Goal: Task Accomplishment & Management: Use online tool/utility

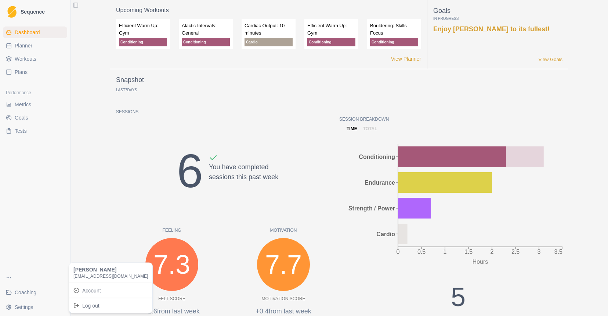
click at [37, 302] on html "Sequence Dashboard Planner Workouts Plans Performance Metrics Goals Tests Coach…" at bounding box center [304, 158] width 608 height 316
click at [83, 291] on link "Account" at bounding box center [111, 290] width 80 height 12
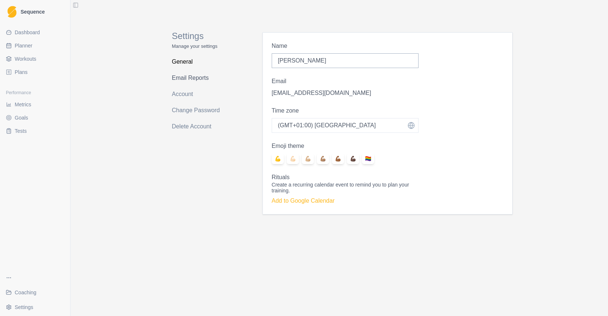
click at [188, 78] on link "Email Reports" at bounding box center [201, 78] width 58 height 12
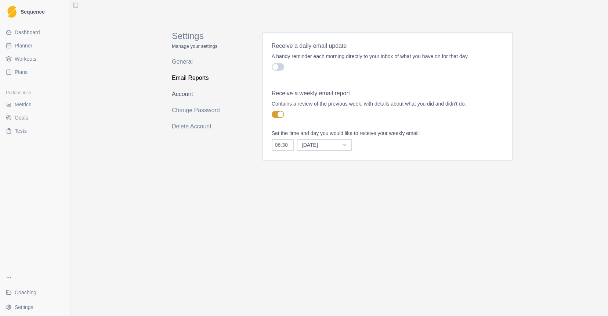
click at [180, 94] on link "Account" at bounding box center [201, 94] width 58 height 12
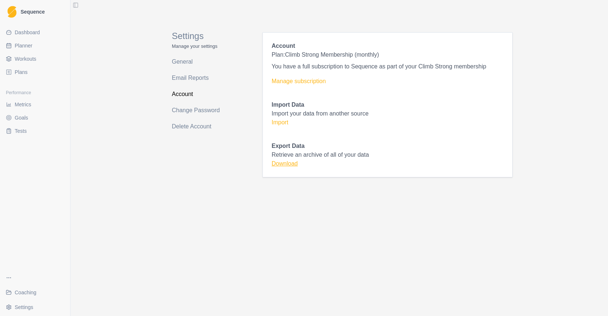
click at [293, 161] on link "Download" at bounding box center [285, 163] width 26 height 6
click at [30, 290] on span "Coaching" at bounding box center [26, 291] width 22 height 7
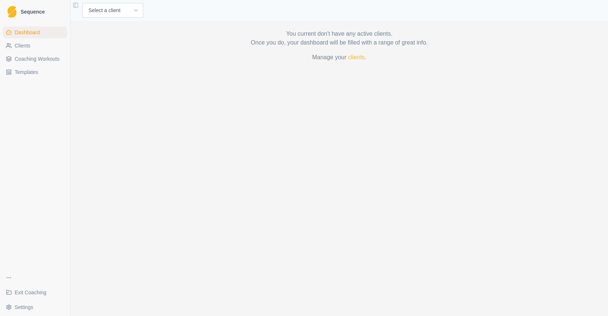
click at [28, 308] on html "Sequence Dashboard Clients Coaching Workouts Templates Exit Coaching Settings T…" at bounding box center [304, 158] width 608 height 316
click at [100, 282] on link "Account" at bounding box center [111, 278] width 80 height 12
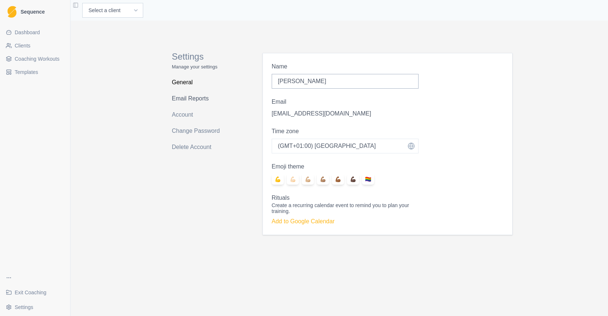
click at [193, 102] on link "Email Reports" at bounding box center [201, 99] width 58 height 12
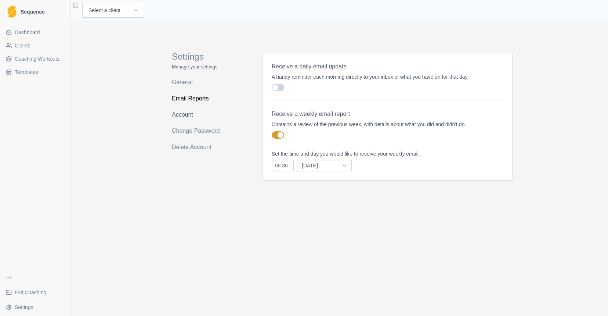
click at [186, 115] on link "Account" at bounding box center [201, 115] width 58 height 12
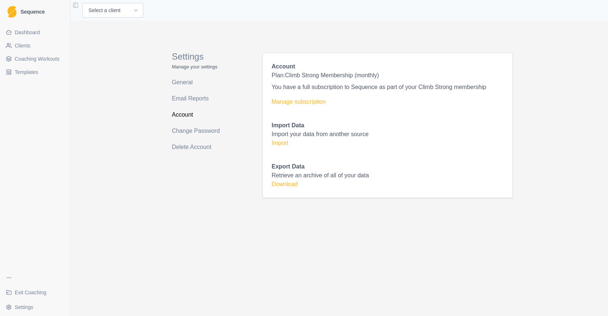
click at [277, 139] on div "Import Data Import your data from another source Import" at bounding box center [388, 134] width 232 height 26
click at [276, 148] on div "Account Plan: Climb Strong Membership (monthly) You have a full subscription to…" at bounding box center [388, 125] width 232 height 126
click at [276, 145] on link "Import" at bounding box center [280, 143] width 17 height 6
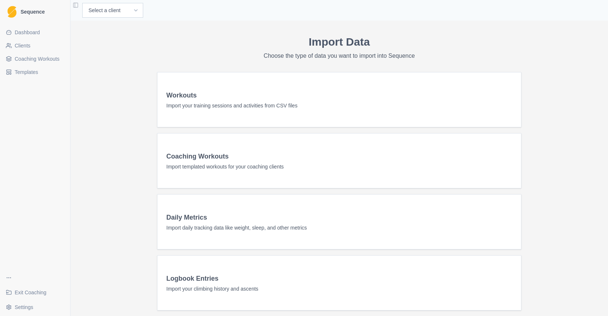
click at [251, 109] on div "Workouts Import your training sessions and activities from CSV files" at bounding box center [340, 99] width 364 height 37
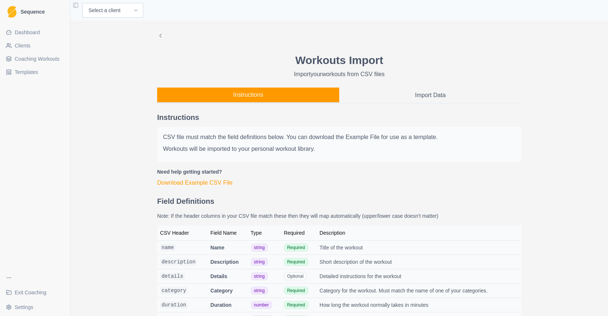
click at [408, 94] on button "Import Data" at bounding box center [430, 94] width 182 height 15
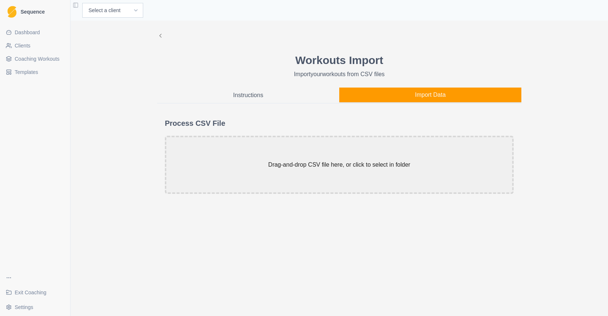
click at [161, 34] on icon at bounding box center [160, 35] width 7 height 7
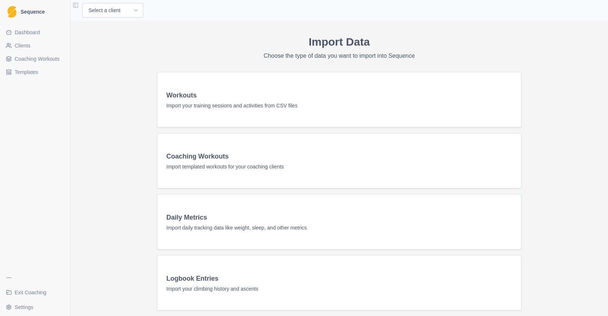
click at [246, 218] on h3 "Daily Metrics" at bounding box center [339, 217] width 346 height 10
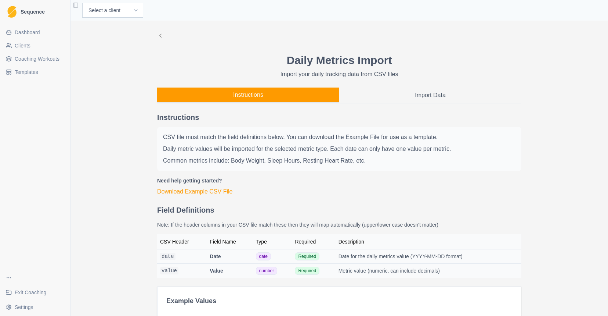
click at [405, 105] on div "Instructions Import Data Instructions CSV file must match the field definitions…" at bounding box center [339, 217] width 364 height 260
click at [407, 97] on button "Import Data" at bounding box center [430, 94] width 182 height 15
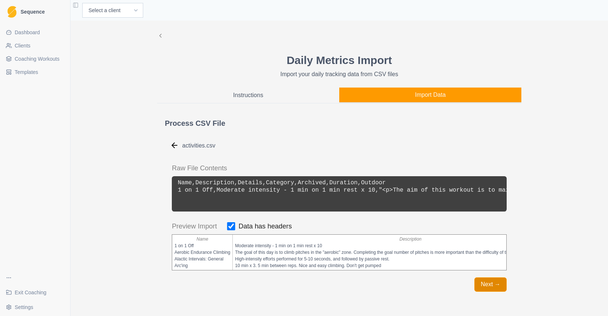
click at [489, 282] on button "Next →" at bounding box center [491, 284] width 32 height 14
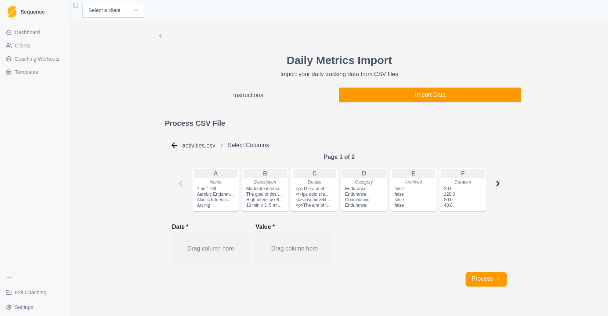
click at [489, 282] on button "Process →" at bounding box center [486, 279] width 41 height 14
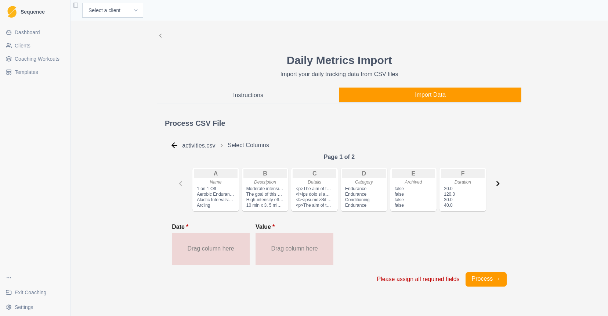
scroll to position [19, 0]
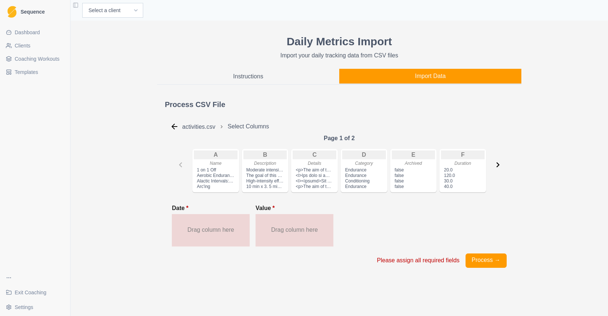
click at [395, 263] on div "Please assign all required fields" at bounding box center [418, 260] width 83 height 5
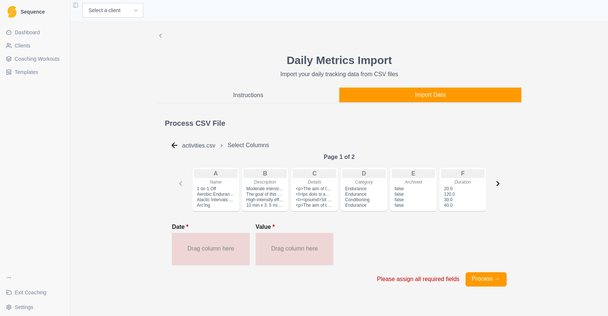
click at [161, 35] on icon at bounding box center [160, 35] width 7 height 7
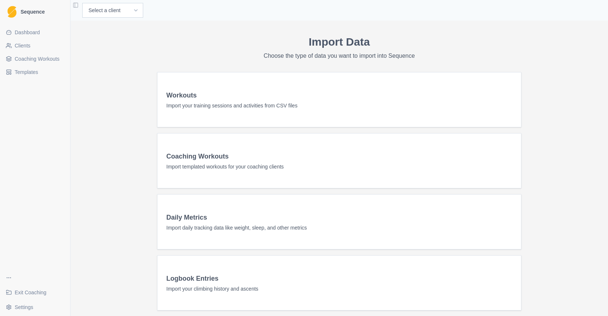
click at [21, 30] on span "Dashboard" at bounding box center [27, 32] width 25 height 7
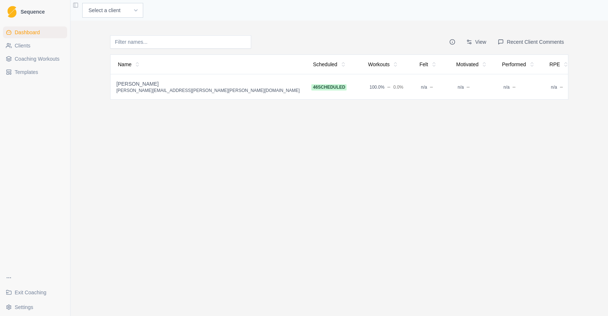
click at [169, 84] on div "[PERSON_NAME]" at bounding box center [207, 83] width 183 height 7
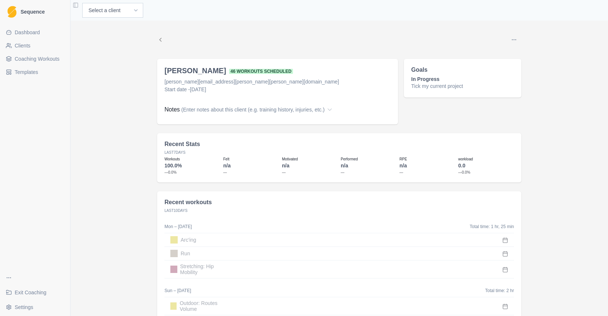
click at [43, 43] on link "Clients" at bounding box center [35, 46] width 64 height 12
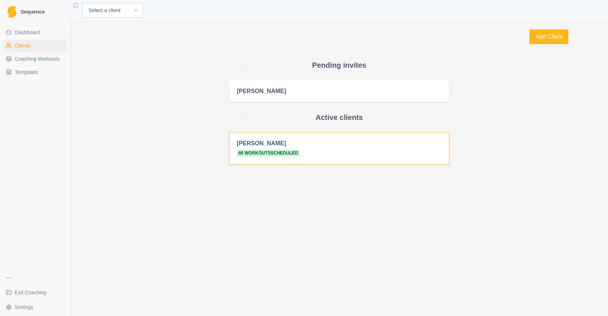
click at [270, 145] on h2 "[PERSON_NAME]" at bounding box center [339, 143] width 205 height 7
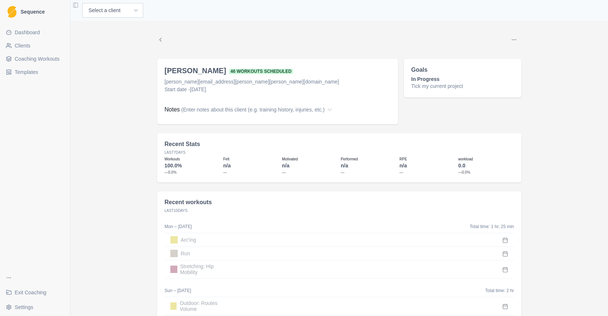
click at [34, 57] on span "Coaching Workouts" at bounding box center [37, 58] width 45 height 7
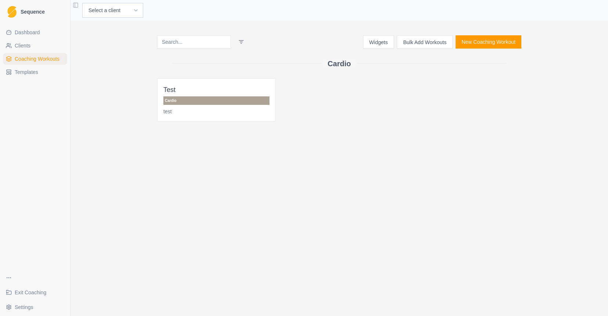
click at [42, 46] on link "Clients" at bounding box center [35, 46] width 64 height 12
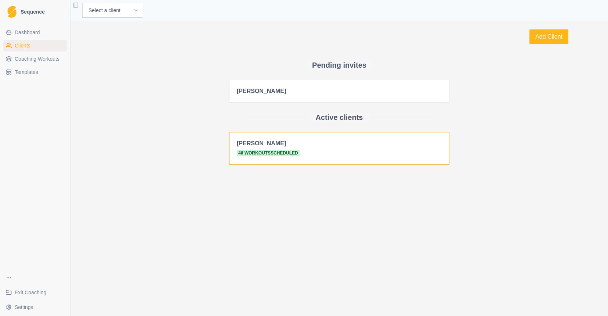
click at [281, 141] on h2 "[PERSON_NAME]" at bounding box center [339, 143] width 205 height 7
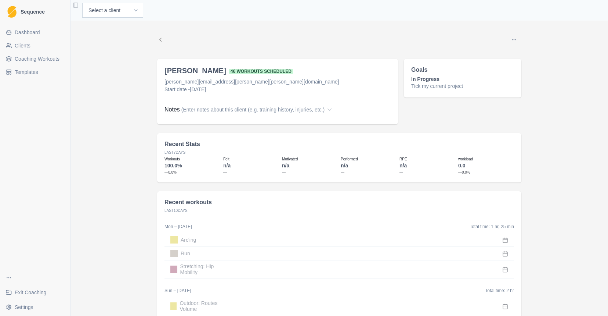
click at [217, 244] on td "Arc'ing" at bounding box center [200, 240] width 70 height 14
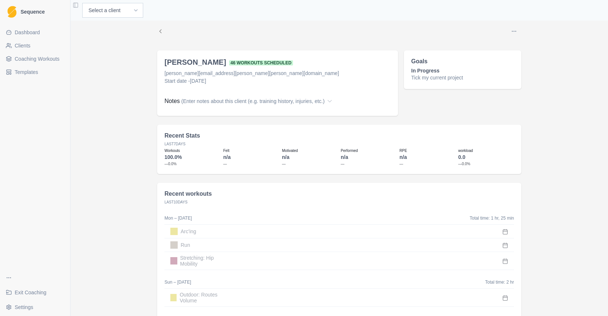
scroll to position [9, 0]
click at [325, 101] on span "(Enter notes about this client (e.g. training history, injuries, etc.)" at bounding box center [252, 101] width 143 height 8
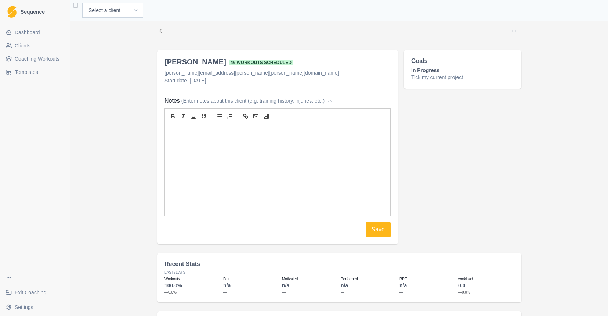
click at [325, 101] on span "(Enter notes about this client (e.g. training history, injuries, etc.)" at bounding box center [252, 101] width 143 height 8
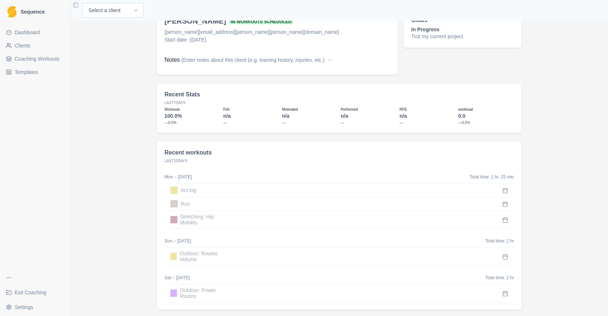
scroll to position [70, 0]
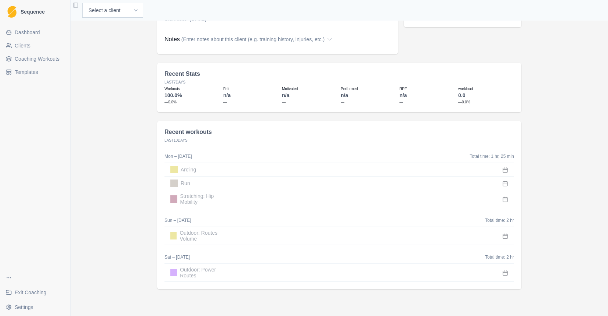
click at [190, 166] on p "Arc'ing" at bounding box center [188, 169] width 15 height 6
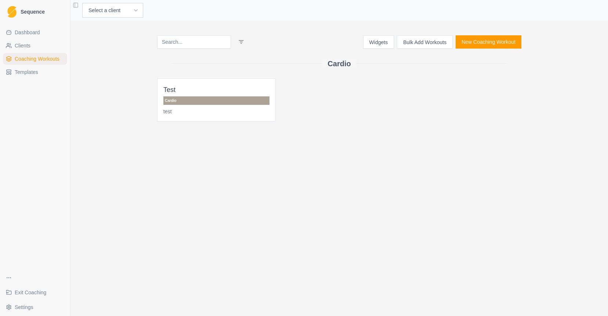
click at [31, 35] on span "Dashboard" at bounding box center [27, 32] width 25 height 7
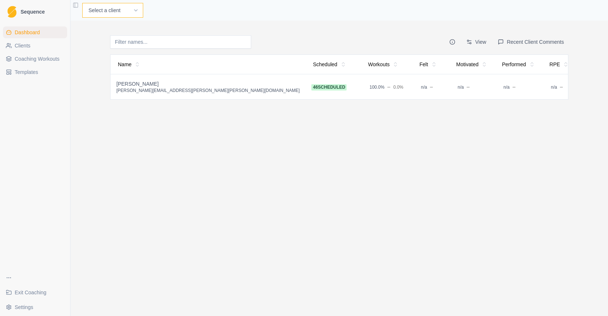
click at [140, 9] on select "Select a client Jonathan Boulanger-Weill Sebastian Wolf" at bounding box center [112, 10] width 61 height 15
select select "96a8346e-d72c-4c11-9e7b-377f16db5171"
click at [473, 43] on html "Sequence Dashboard Clients Coaching Workouts Templates Exit Coaching Settings T…" at bounding box center [304, 158] width 608 height 316
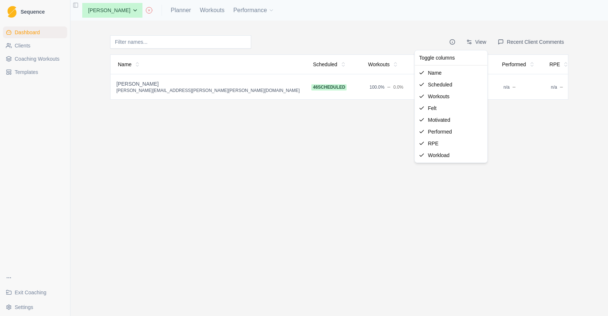
click at [473, 43] on html "Sequence Dashboard Clients Coaching Workouts Templates Exit Coaching Settings T…" at bounding box center [304, 158] width 608 height 316
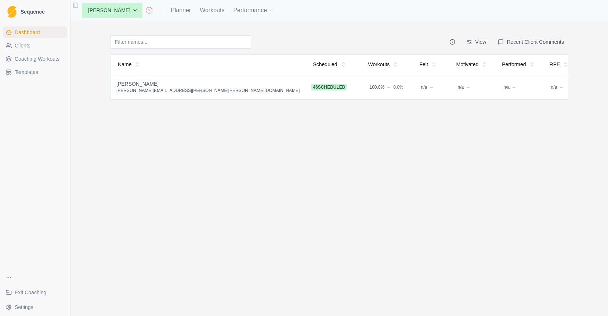
click at [518, 38] on button "Recent Client Comments" at bounding box center [531, 41] width 75 height 13
click at [191, 10] on link "Planner" at bounding box center [181, 10] width 20 height 9
select select "month"
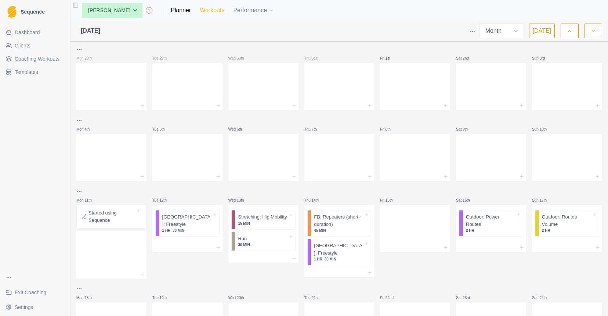
click at [224, 11] on link "Workouts" at bounding box center [212, 10] width 25 height 9
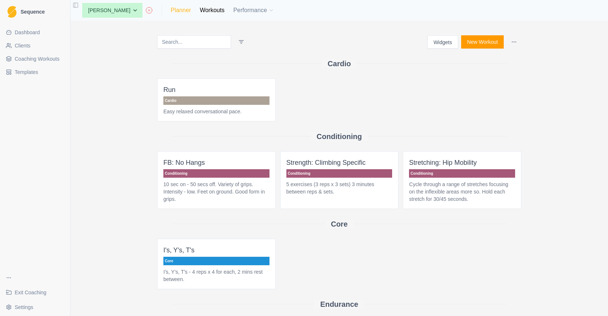
click at [191, 10] on link "Planner" at bounding box center [181, 10] width 20 height 9
select select "month"
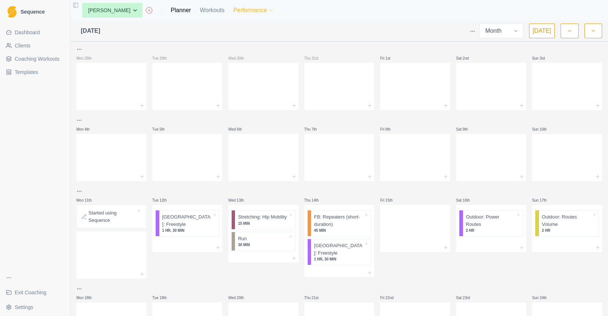
click at [274, 10] on button "Performance" at bounding box center [253, 10] width 41 height 15
click at [274, 29] on link "Metrics" at bounding box center [292, 29] width 79 height 15
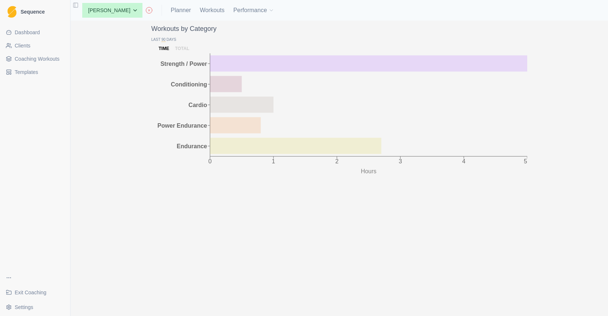
scroll to position [696, 0]
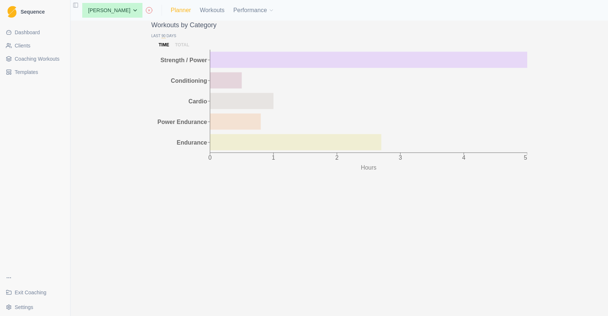
click at [191, 9] on link "Planner" at bounding box center [181, 10] width 20 height 9
select select "month"
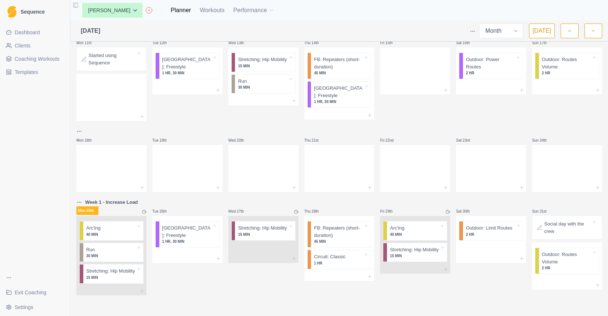
scroll to position [164, 0]
click at [40, 69] on link "Templates" at bounding box center [35, 72] width 64 height 12
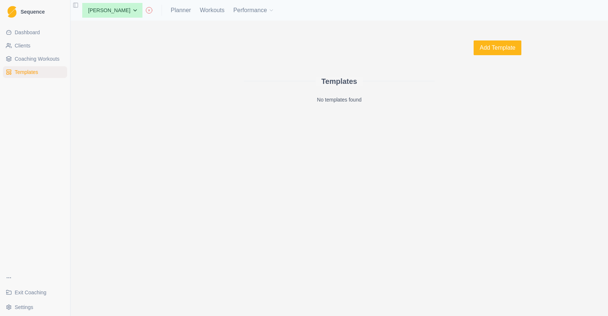
select select "month"
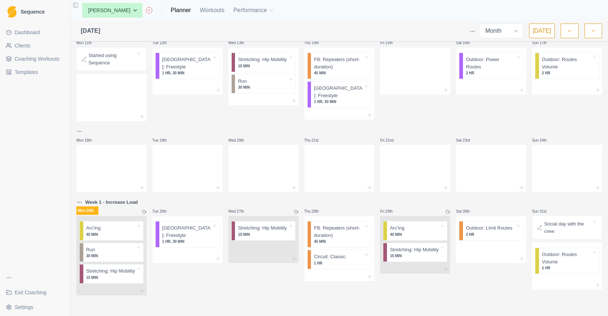
scroll to position [164, 0]
